Goal: Task Accomplishment & Management: Use online tool/utility

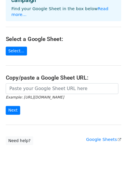
scroll to position [46, 0]
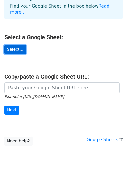
click at [17, 45] on link "Select..." at bounding box center [15, 49] width 22 height 9
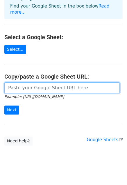
click at [37, 83] on input "url" at bounding box center [61, 88] width 115 height 11
paste input "https://docs.google.com/spreadsheets/d/13RHEv3NuteZn_1Y78hS8yuN1QwSLIiC5/edit?u…"
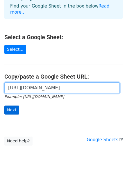
type input "https://docs.google.com/spreadsheets/d/13RHEv3NuteZn_1Y78hS8yuN1QwSLIiC5/edit?u…"
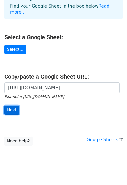
scroll to position [0, 0]
click at [12, 106] on input "Next" at bounding box center [11, 110] width 15 height 9
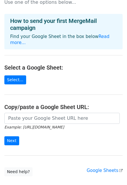
scroll to position [85, 0]
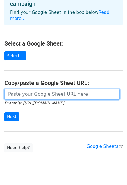
click at [81, 89] on input "url" at bounding box center [61, 94] width 115 height 11
paste input "[URL][DOMAIN_NAME]"
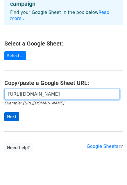
type input "[URL][DOMAIN_NAME]"
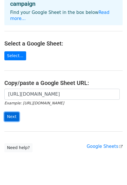
click at [14, 112] on input "Next" at bounding box center [11, 116] width 15 height 9
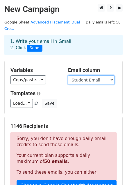
click at [112, 76] on select "Grade Student Name Student ID Course #1 Course #2 Course #3 Course #4 Course #5…" at bounding box center [91, 80] width 46 height 9
select select "Parent Email"
click at [68, 76] on select "Grade Student Name Student ID Course #1 Course #2 Course #3 Course #4 Course #5…" at bounding box center [91, 80] width 46 height 9
click at [101, 76] on select "Grade Student Name Student ID Course #1 Course #2 Course #3 Course #4 Course #5…" at bounding box center [91, 80] width 46 height 9
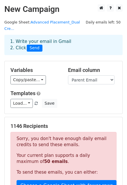
click at [56, 67] on h5 "Variables" at bounding box center [34, 70] width 49 height 6
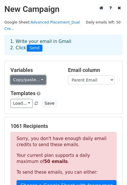
click at [37, 76] on link "Copy/paste..." at bounding box center [27, 80] width 35 height 9
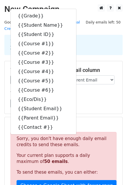
click at [96, 90] on h5 "Templates" at bounding box center [63, 93] width 106 height 6
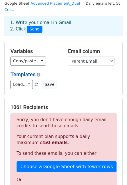
scroll to position [29, 0]
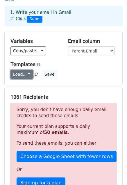
click at [24, 70] on link "Load..." at bounding box center [21, 74] width 22 height 9
click at [74, 70] on div "Load... No templates saved Save" at bounding box center [63, 74] width 115 height 9
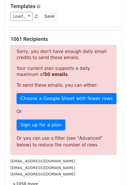
scroll to position [0, 0]
